Goal: Task Accomplishment & Management: Manage account settings

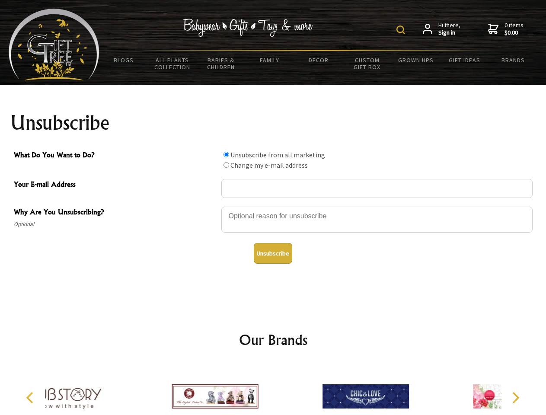
click at [402, 30] on img at bounding box center [401, 30] width 9 height 9
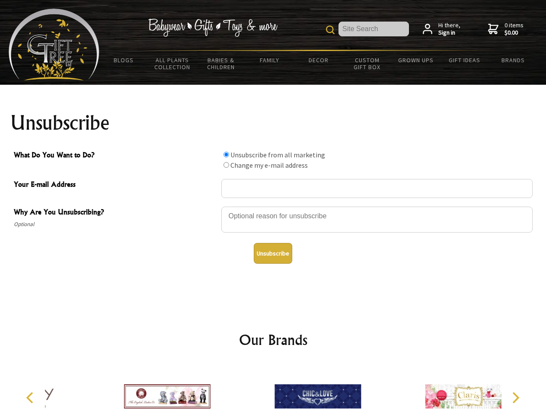
click at [273, 206] on div at bounding box center [378, 221] width 312 height 30
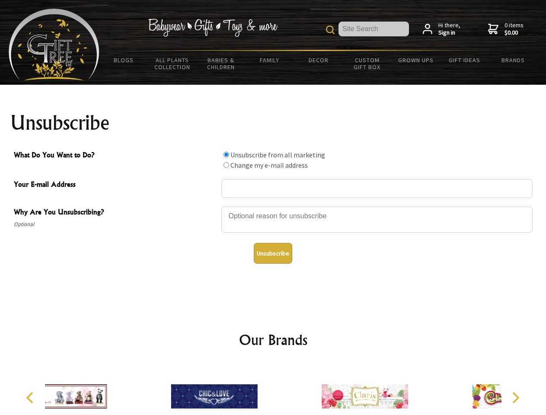
click at [226, 154] on input "What Do You Want to Do?" at bounding box center [227, 155] width 6 height 6
click at [226, 165] on input "What Do You Want to Do?" at bounding box center [227, 165] width 6 height 6
radio input "true"
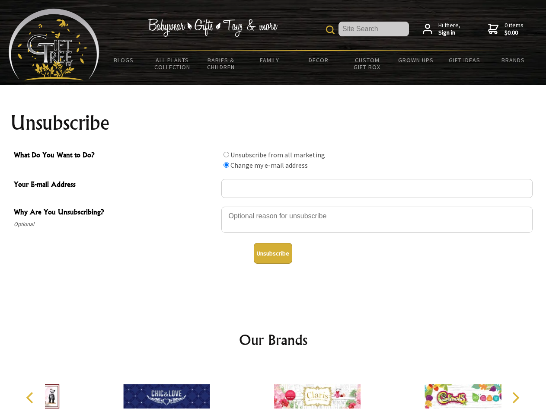
click at [273, 254] on button "Unsubscribe" at bounding box center [273, 253] width 39 height 21
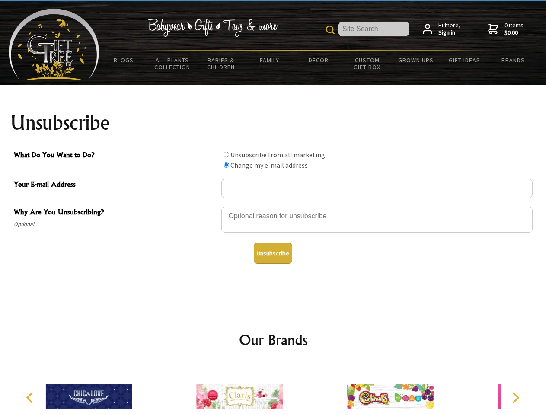
click at [273, 390] on img at bounding box center [239, 396] width 87 height 65
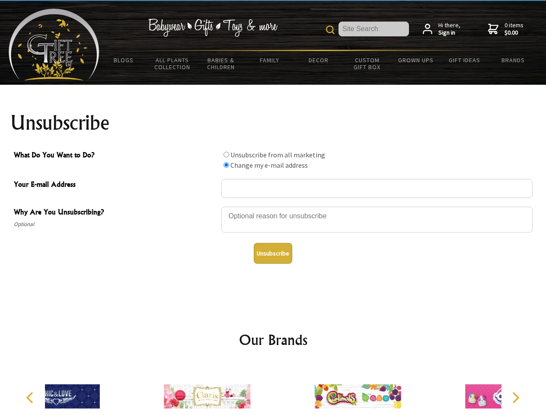
click at [31, 398] on icon "Previous" at bounding box center [30, 397] width 11 height 11
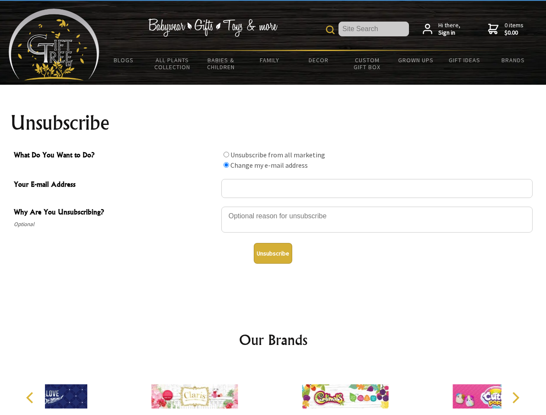
click at [516, 398] on icon "Next" at bounding box center [515, 397] width 11 height 11
